Goal: Information Seeking & Learning: Learn about a topic

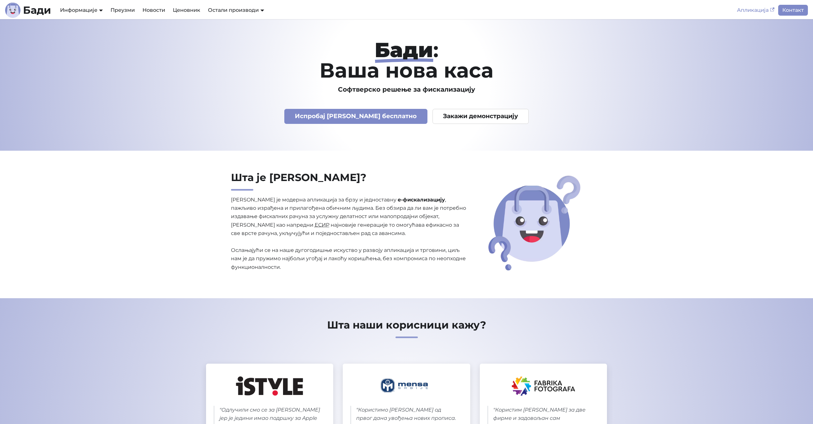
click at [754, 10] on link "Апликација" at bounding box center [755, 10] width 45 height 11
